Goal: Information Seeking & Learning: Learn about a topic

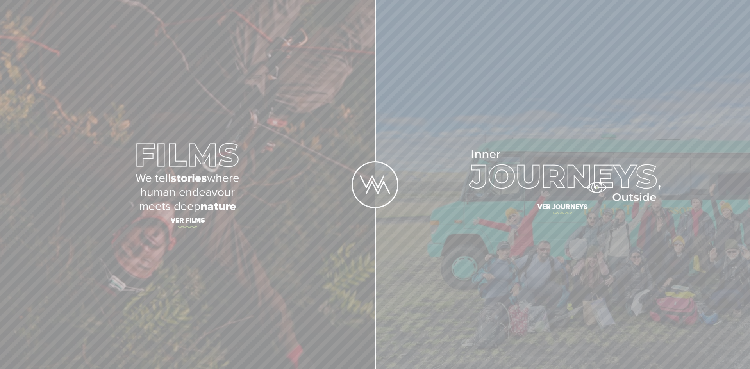
click at [597, 188] on img at bounding box center [563, 175] width 196 height 51
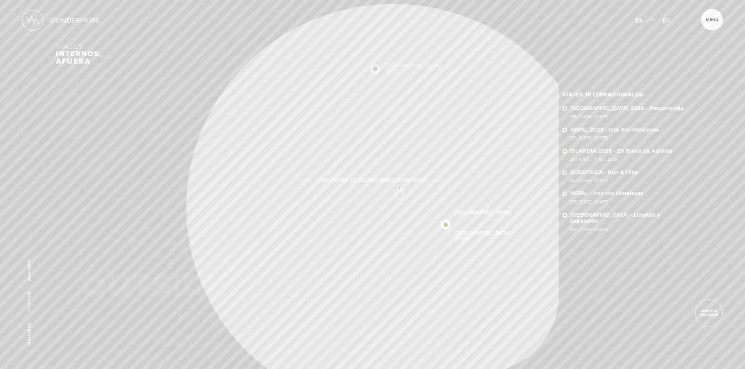
click at [396, 180] on div "Viajes internos, afuera SUDÁFRICA 2026 NEPAL 2026 NEPAL SUDÁFRICA NUEVA ZELANDA…" at bounding box center [372, 186] width 633 height 373
click at [371, 342] on span at bounding box center [372, 345] width 14 height 14
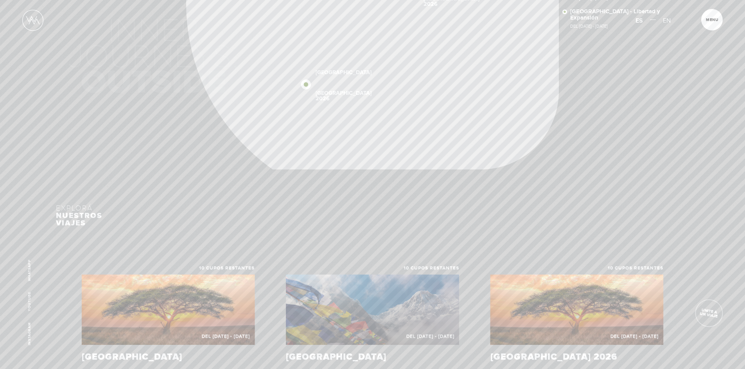
scroll to position [397, 0]
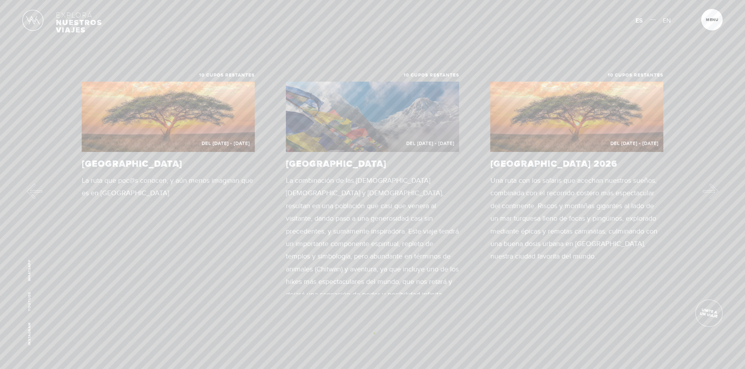
click at [709, 194] on button "Next" at bounding box center [713, 192] width 16 height 16
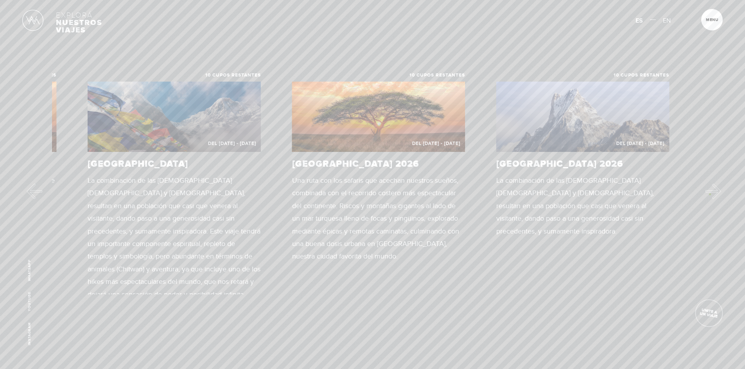
click at [709, 194] on button "Next" at bounding box center [713, 192] width 16 height 16
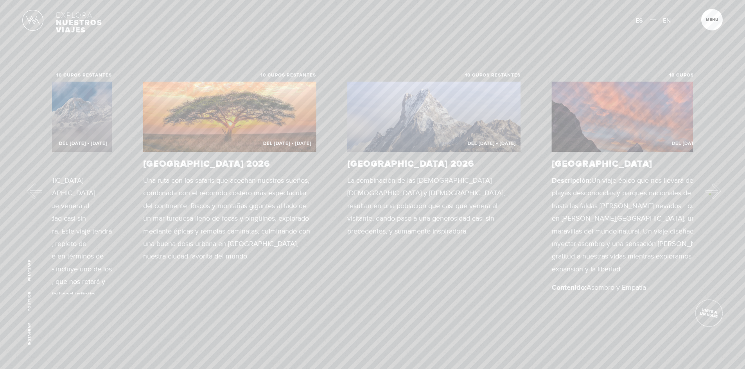
click at [709, 194] on button "Next" at bounding box center [713, 192] width 16 height 16
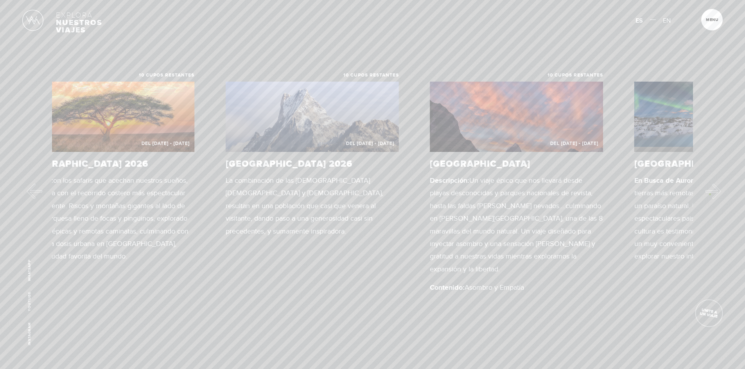
click at [709, 194] on button "Next" at bounding box center [713, 192] width 16 height 16
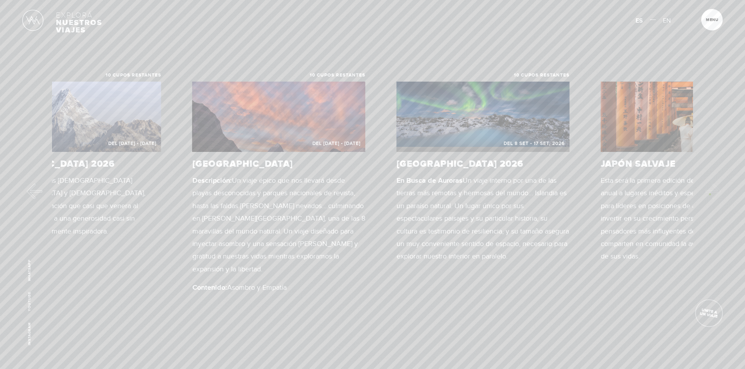
click at [709, 194] on div "10 cupos restantes Del 23 OCT - 5 NOV 2025 SUDÁFRICA La ruta que poc@s conocen,…" at bounding box center [372, 184] width 745 height 222
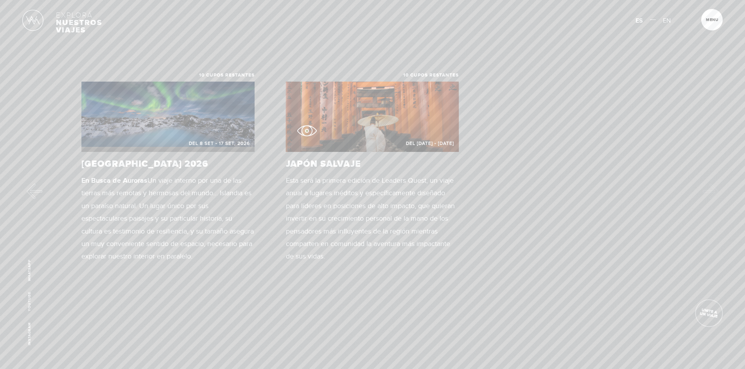
click at [306, 131] on figure "Del 15 - 28 OCT, 2026" at bounding box center [372, 117] width 173 height 70
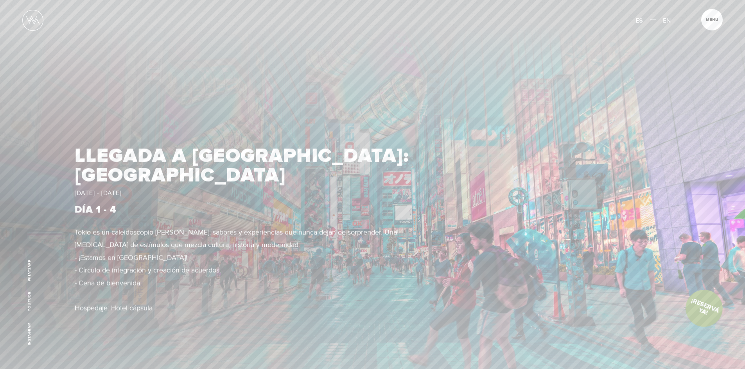
scroll to position [860, 0]
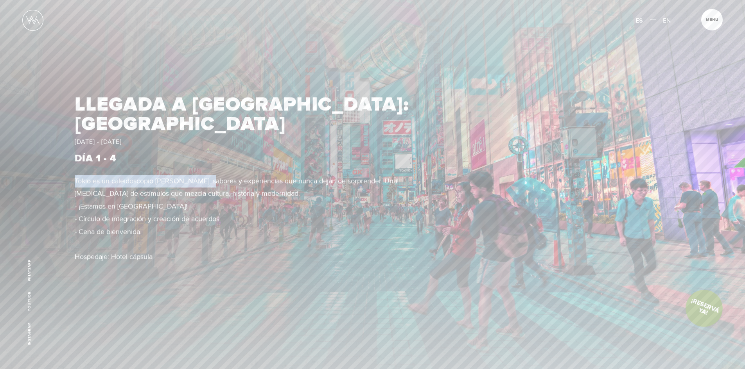
drag, startPoint x: 208, startPoint y: 157, endPoint x: 209, endPoint y: 146, distance: 11.0
click at [209, 146] on article "LLEGADA A JAPÓN: TOKIO JUEVES 15 DE OCTUBRE - DOMINGO 18 DE OCTUBRE Día 1 - 4 T…" at bounding box center [242, 182] width 335 height 175
click at [270, 162] on article "LLEGADA A JAPÓN: TOKIO JUEVES 15 DE OCTUBRE - DOMINGO 18 DE OCTUBRE Día 1 - 4 T…" at bounding box center [242, 182] width 335 height 175
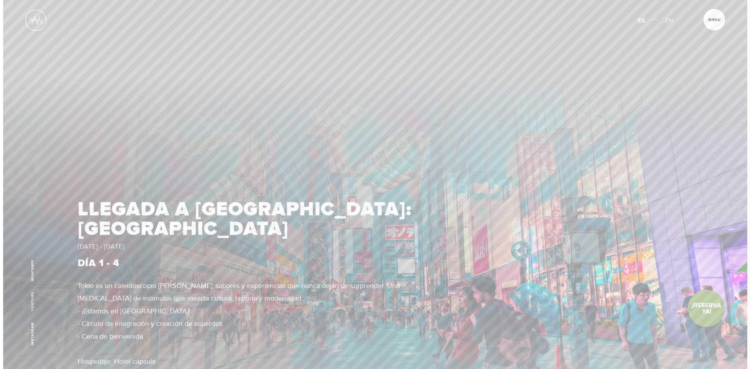
scroll to position [0, 0]
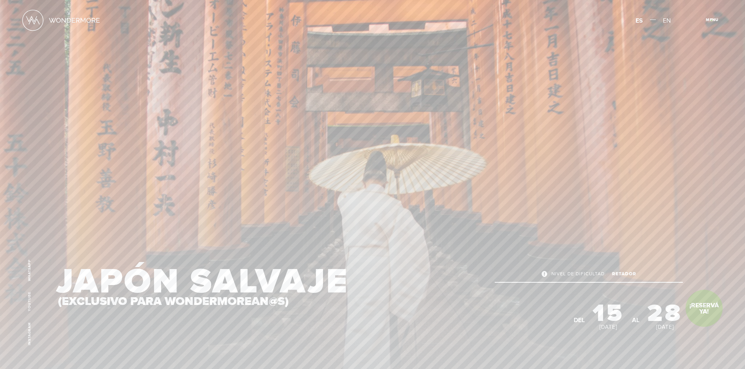
click at [711, 20] on span "Cerrar" at bounding box center [716, 22] width 26 height 8
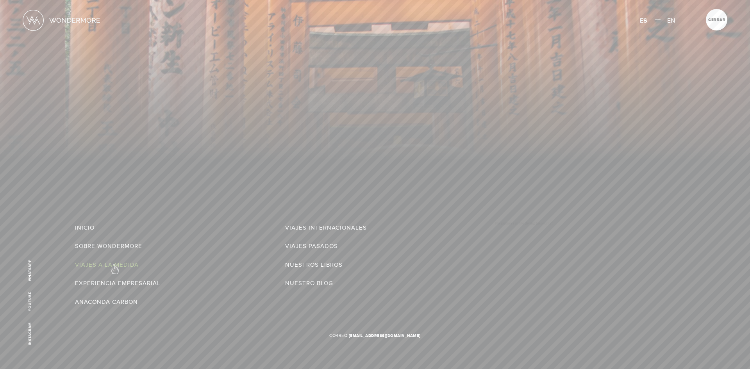
click at [114, 265] on link "Viajes a la Medida" at bounding box center [107, 265] width 64 height 13
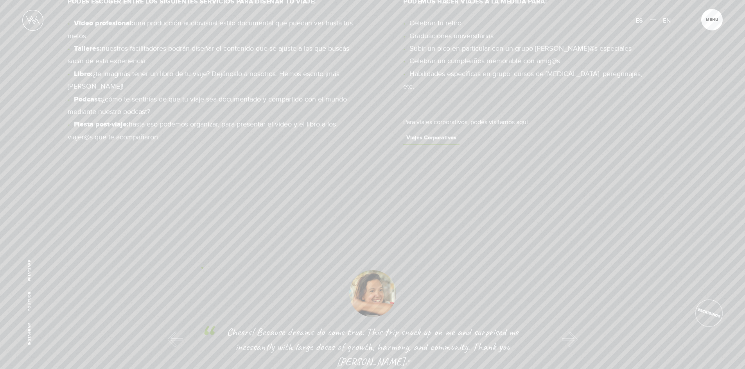
scroll to position [743, 0]
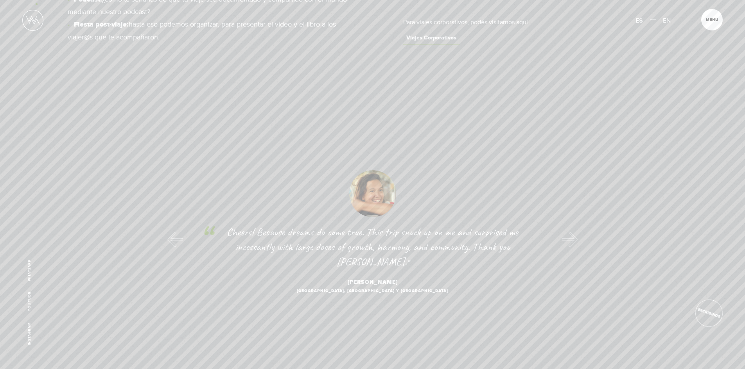
click at [36, 4] on section "Podés escoger entre los siguientes servicios para diseñar tu viaje: Video profe…" at bounding box center [372, 5] width 745 height 214
click at [35, 12] on img at bounding box center [32, 20] width 21 height 21
